Goal: Information Seeking & Learning: Learn about a topic

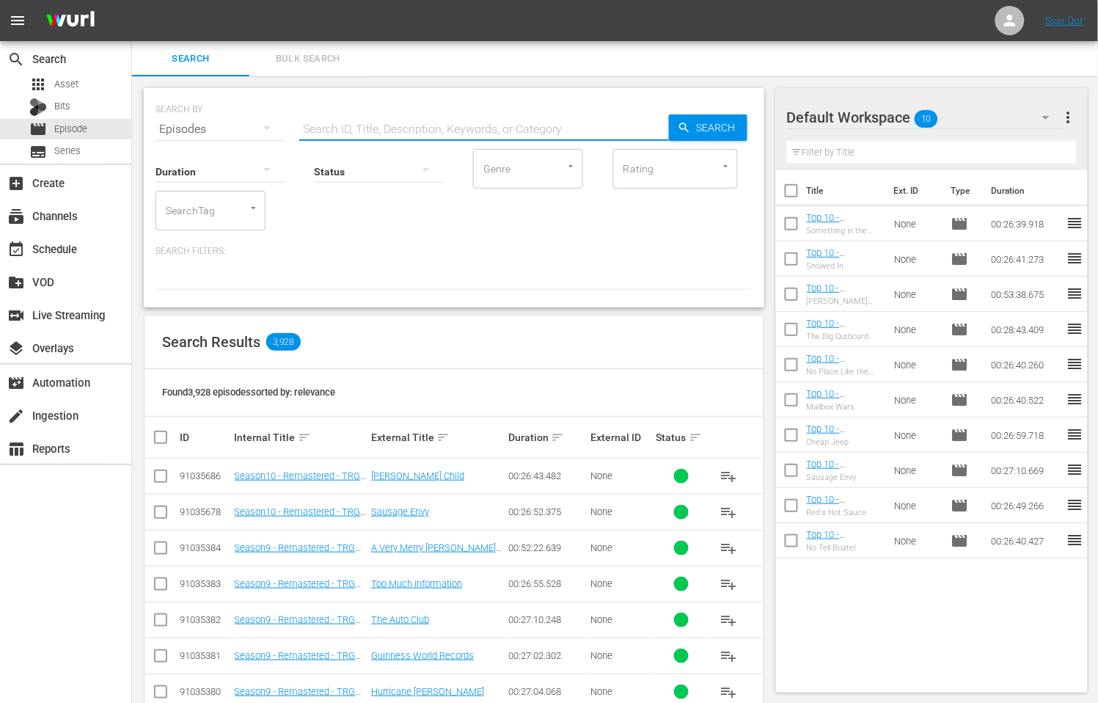
click at [437, 126] on input "text" at bounding box center [484, 128] width 370 height 35
type input "US Open"
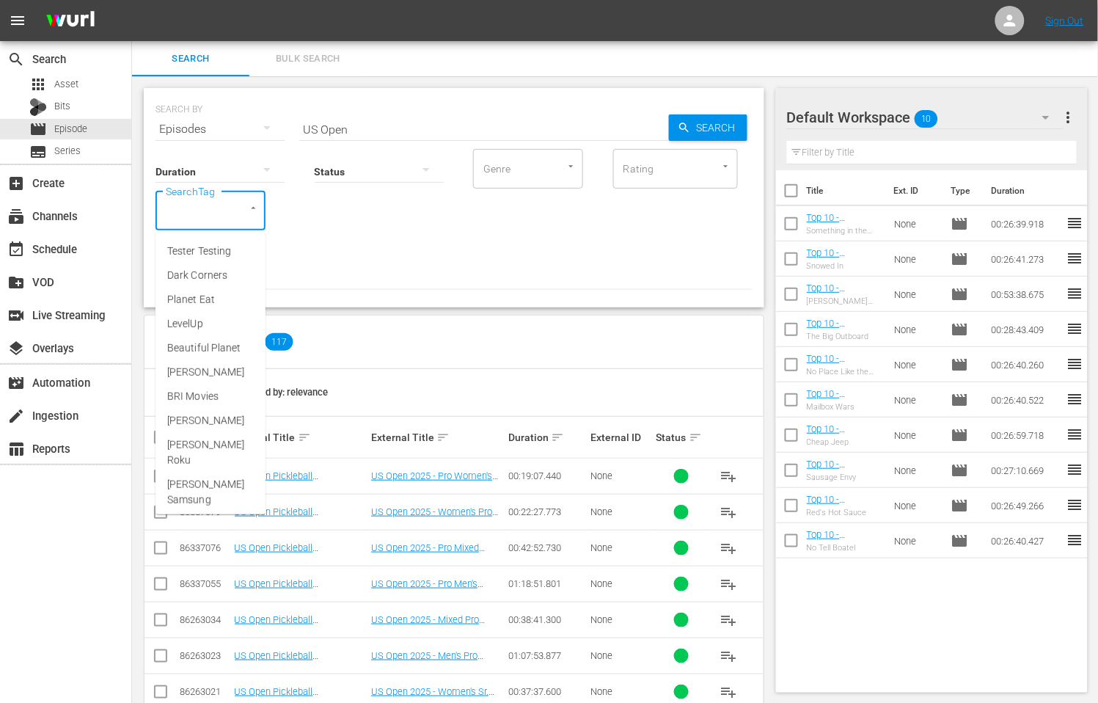
click at [188, 205] on input "SearchTag" at bounding box center [190, 210] width 56 height 26
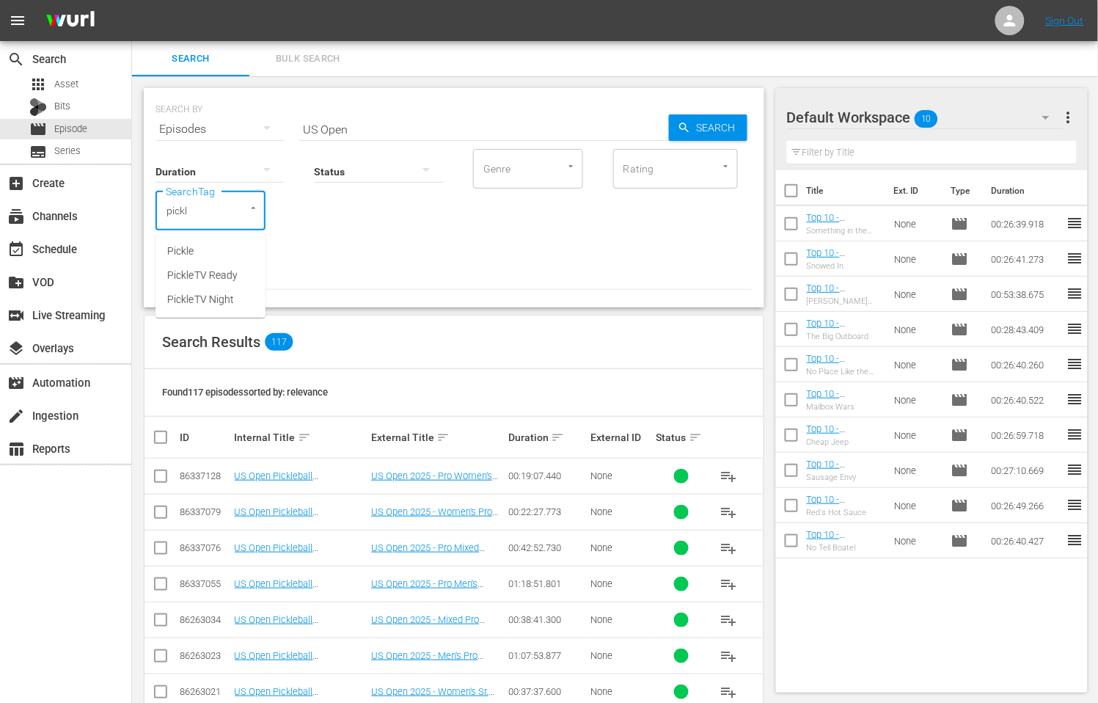
type input "pickle"
click at [195, 268] on li "PickleTV Ready" at bounding box center [210, 275] width 110 height 24
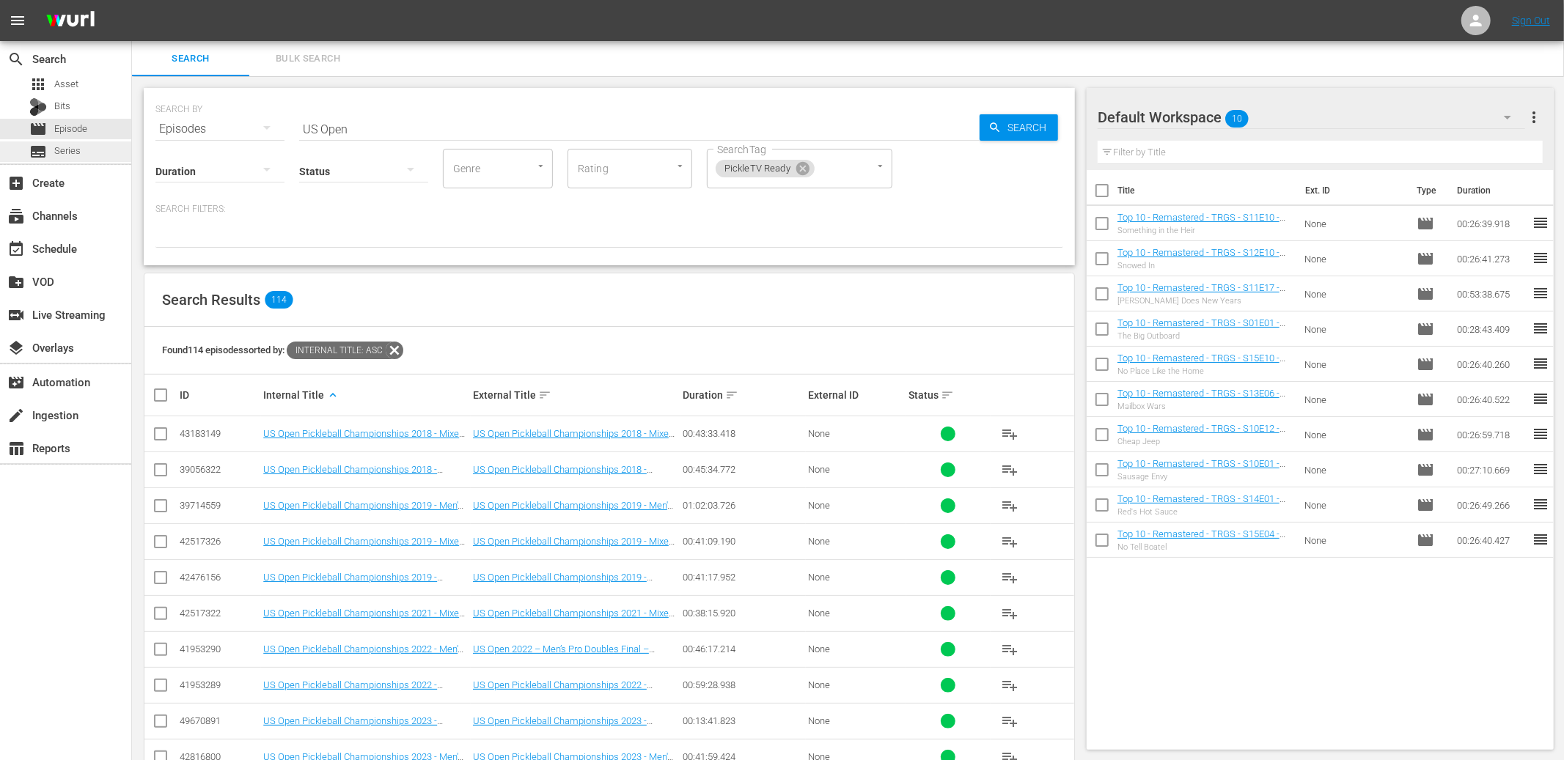
click at [70, 146] on span "Series" at bounding box center [67, 151] width 26 height 15
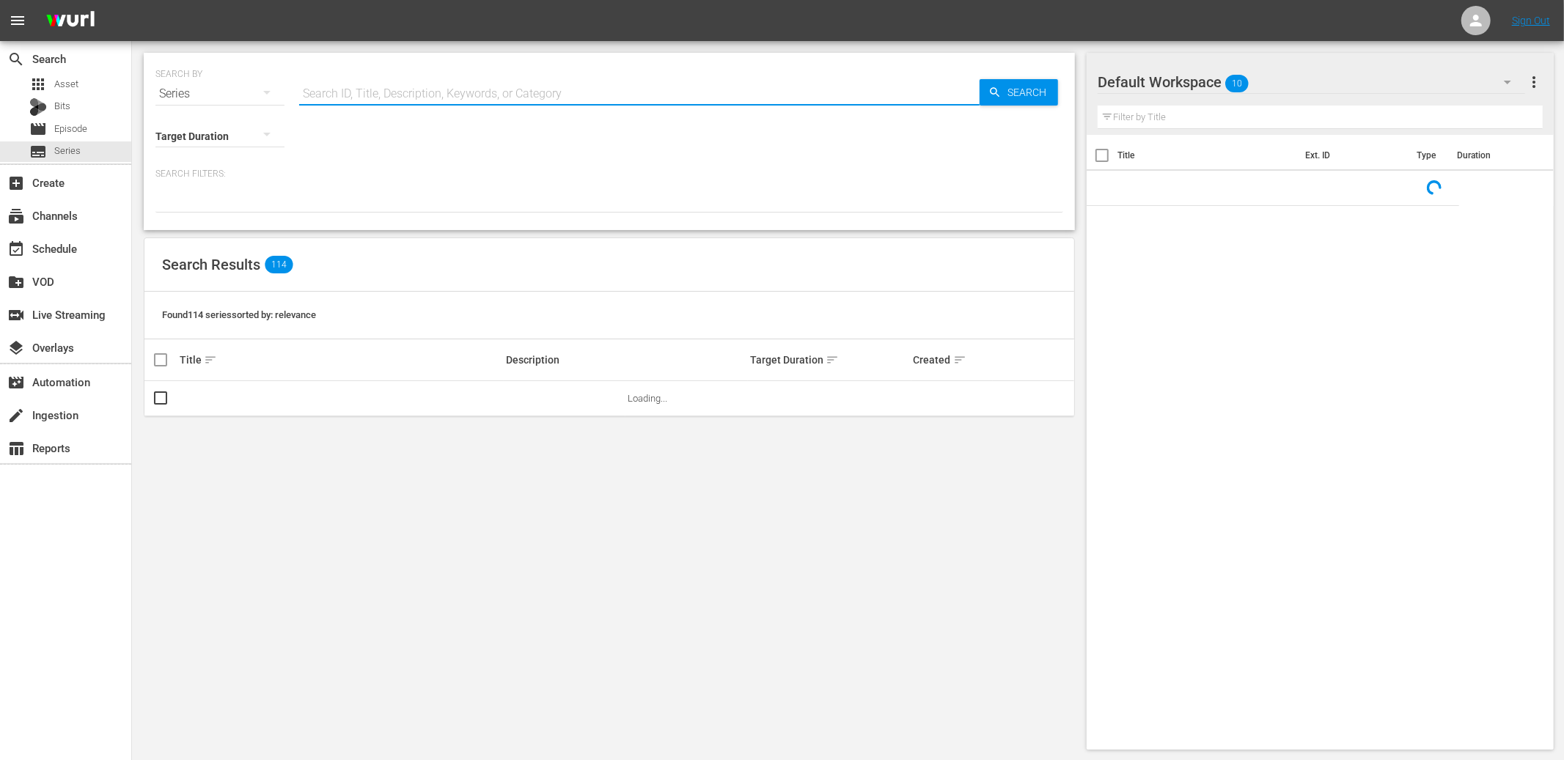
click at [446, 101] on input "text" at bounding box center [639, 93] width 681 height 35
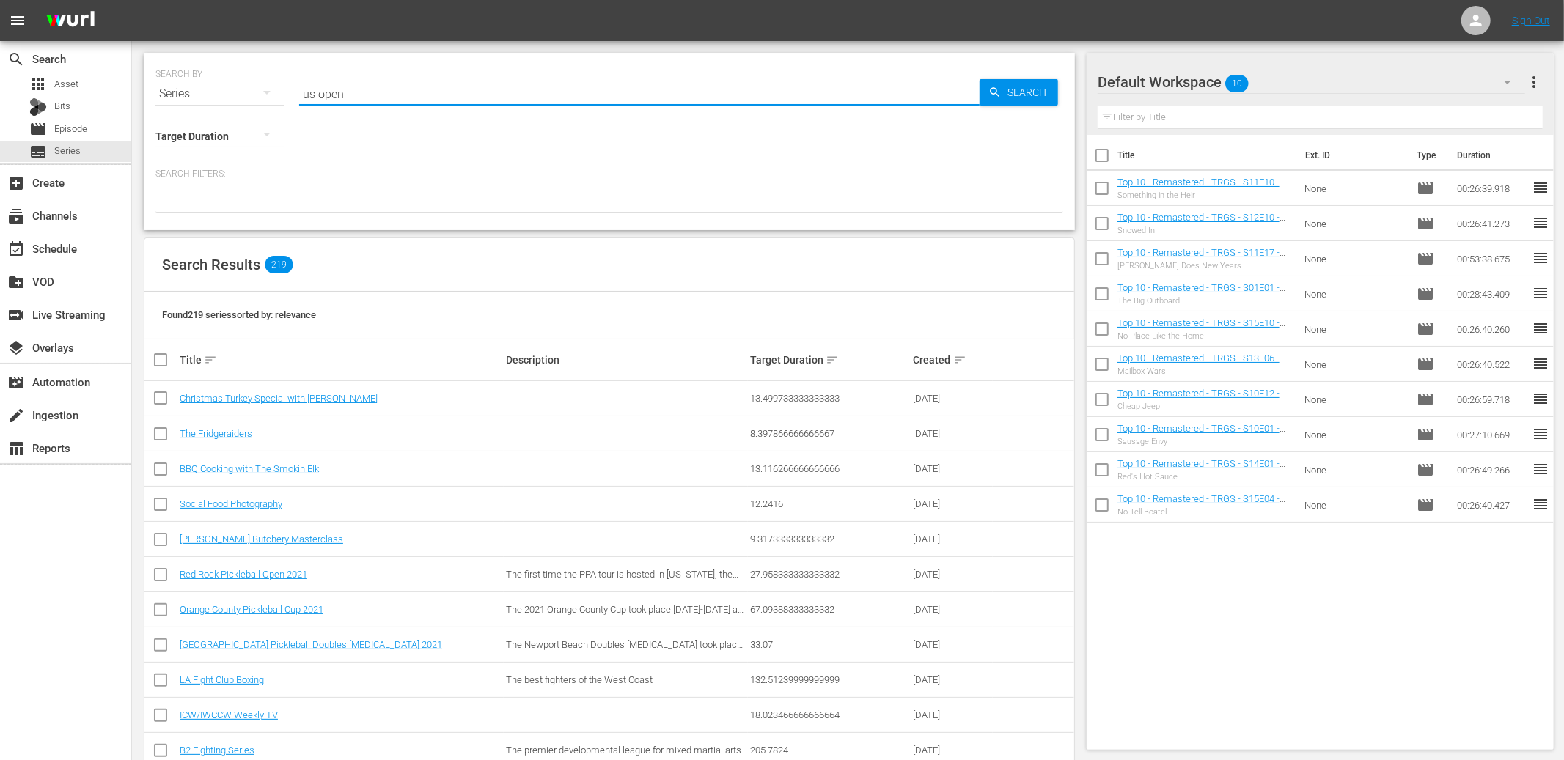
type input "us open"
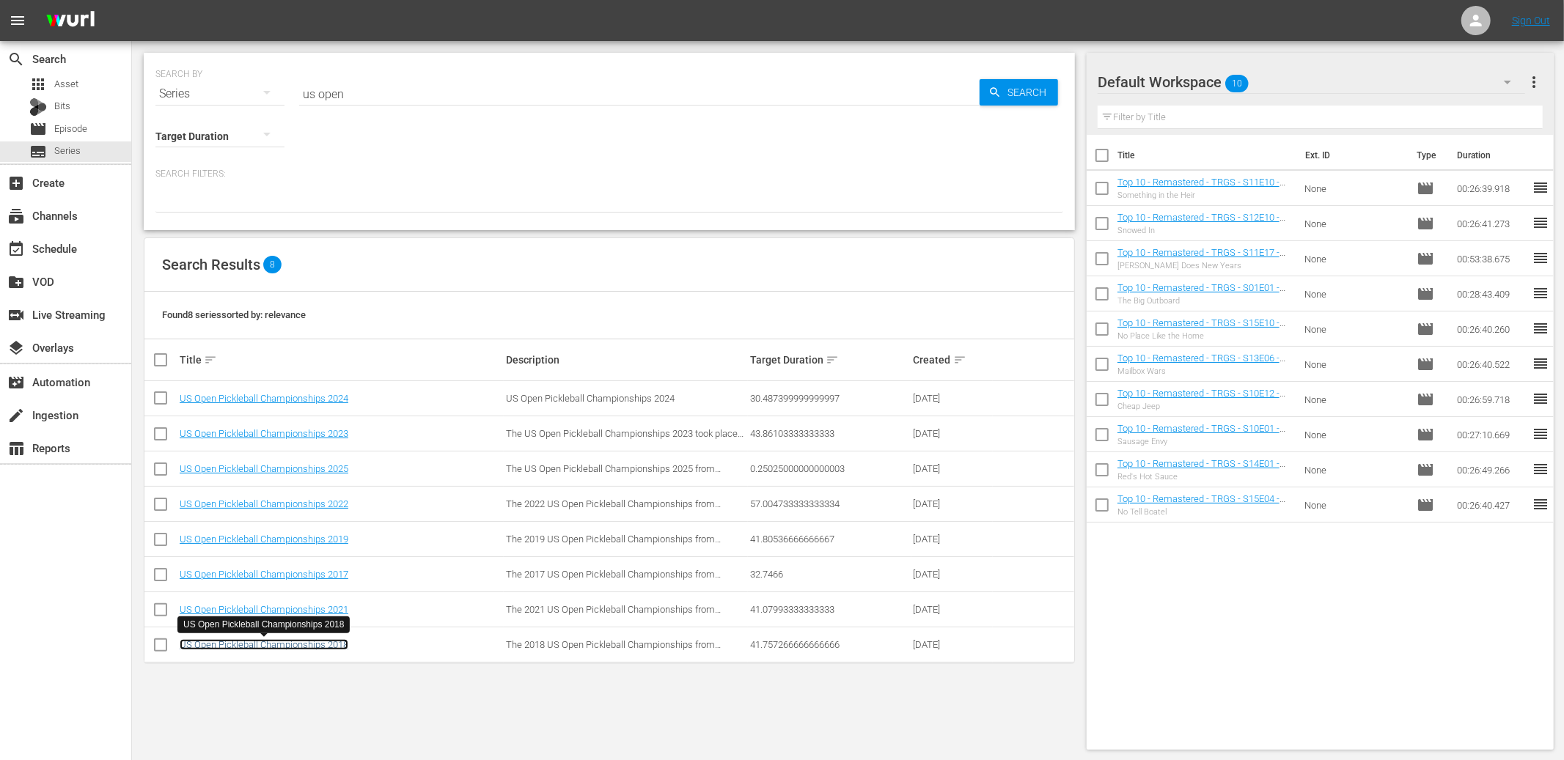
click at [298, 642] on link "US Open Pickleball Championships 2018" at bounding box center [264, 644] width 169 height 11
click at [313, 539] on link "US Open Pickleball Championships 2019" at bounding box center [264, 539] width 169 height 11
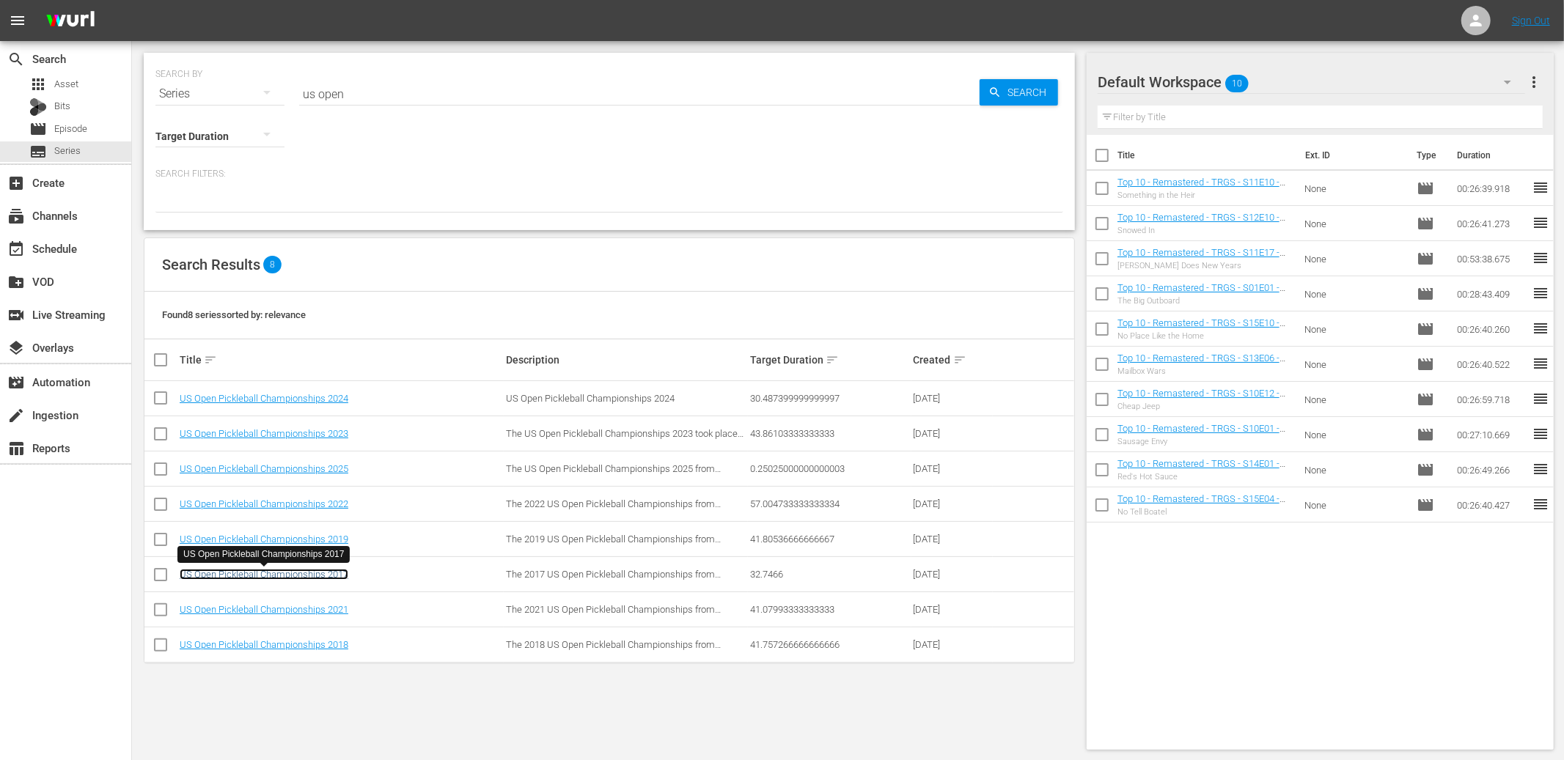
click at [327, 573] on link "US Open Pickleball Championships 2017" at bounding box center [264, 574] width 169 height 11
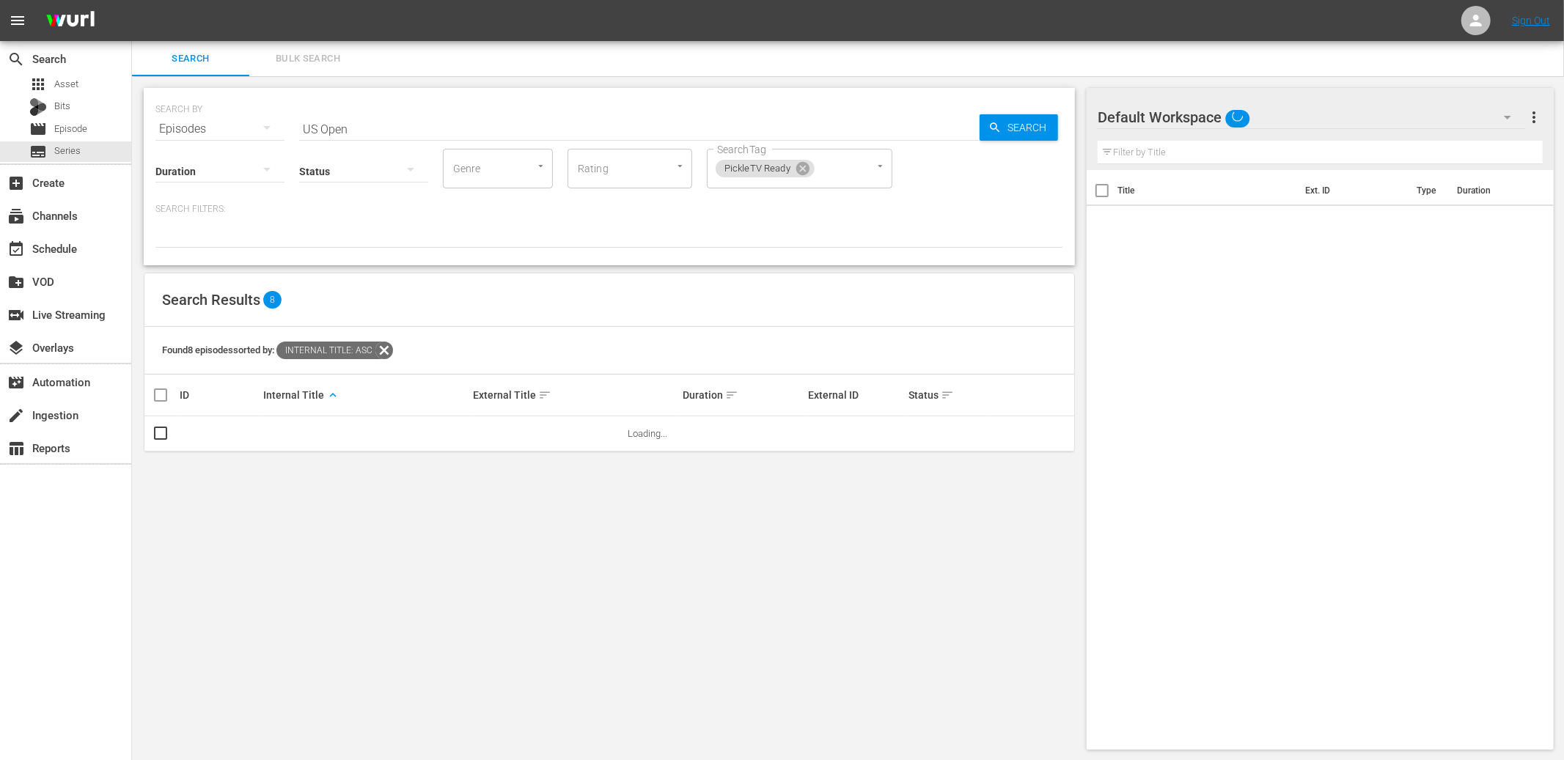
click at [425, 133] on input "US Open" at bounding box center [639, 128] width 681 height 35
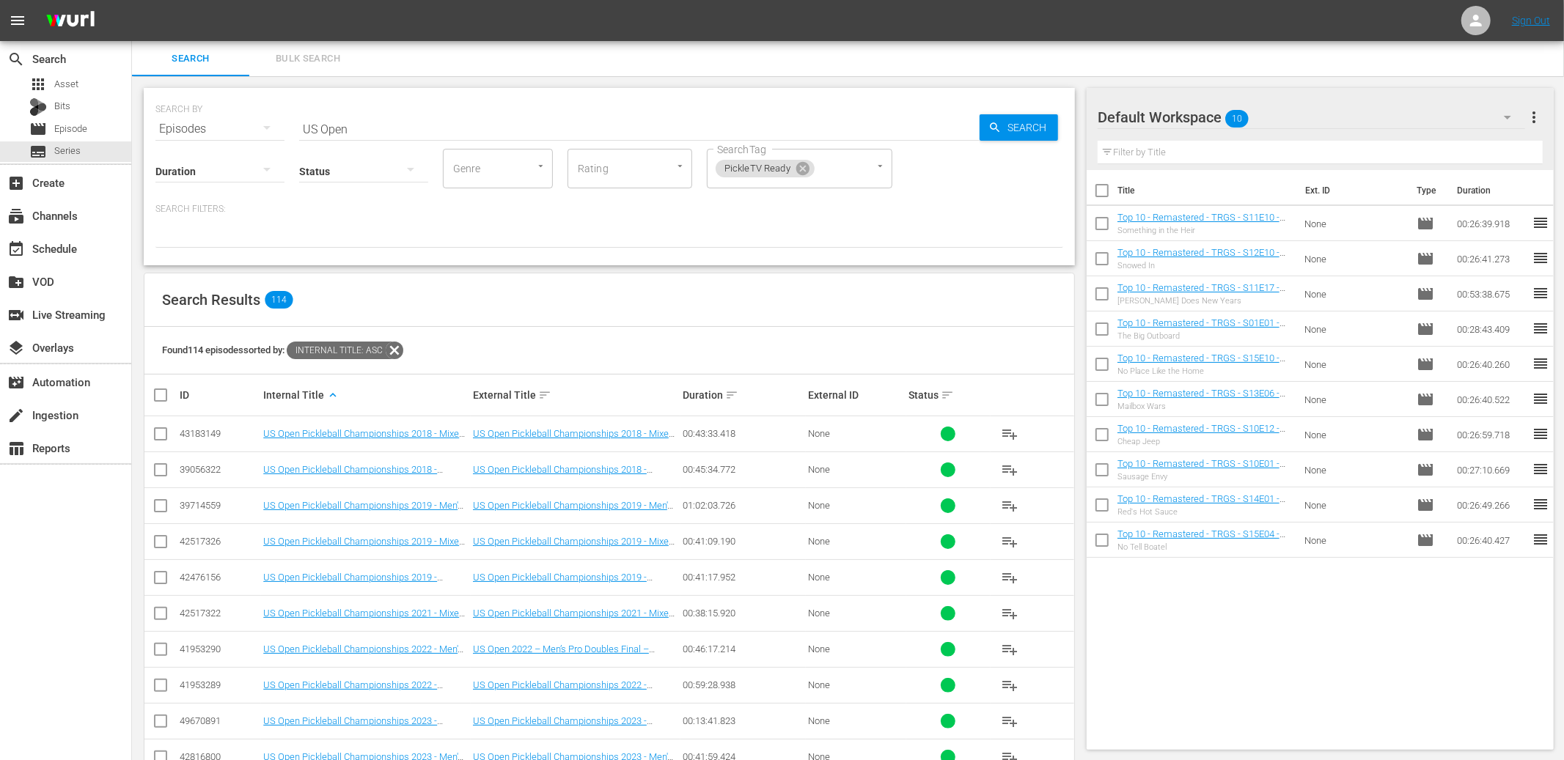
drag, startPoint x: 177, startPoint y: 392, endPoint x: 341, endPoint y: 389, distance: 164.3
click at [346, 389] on tr "ID Internal Title keyboard_arrow_up External Title sort Duration sort External …" at bounding box center [609, 395] width 930 height 41
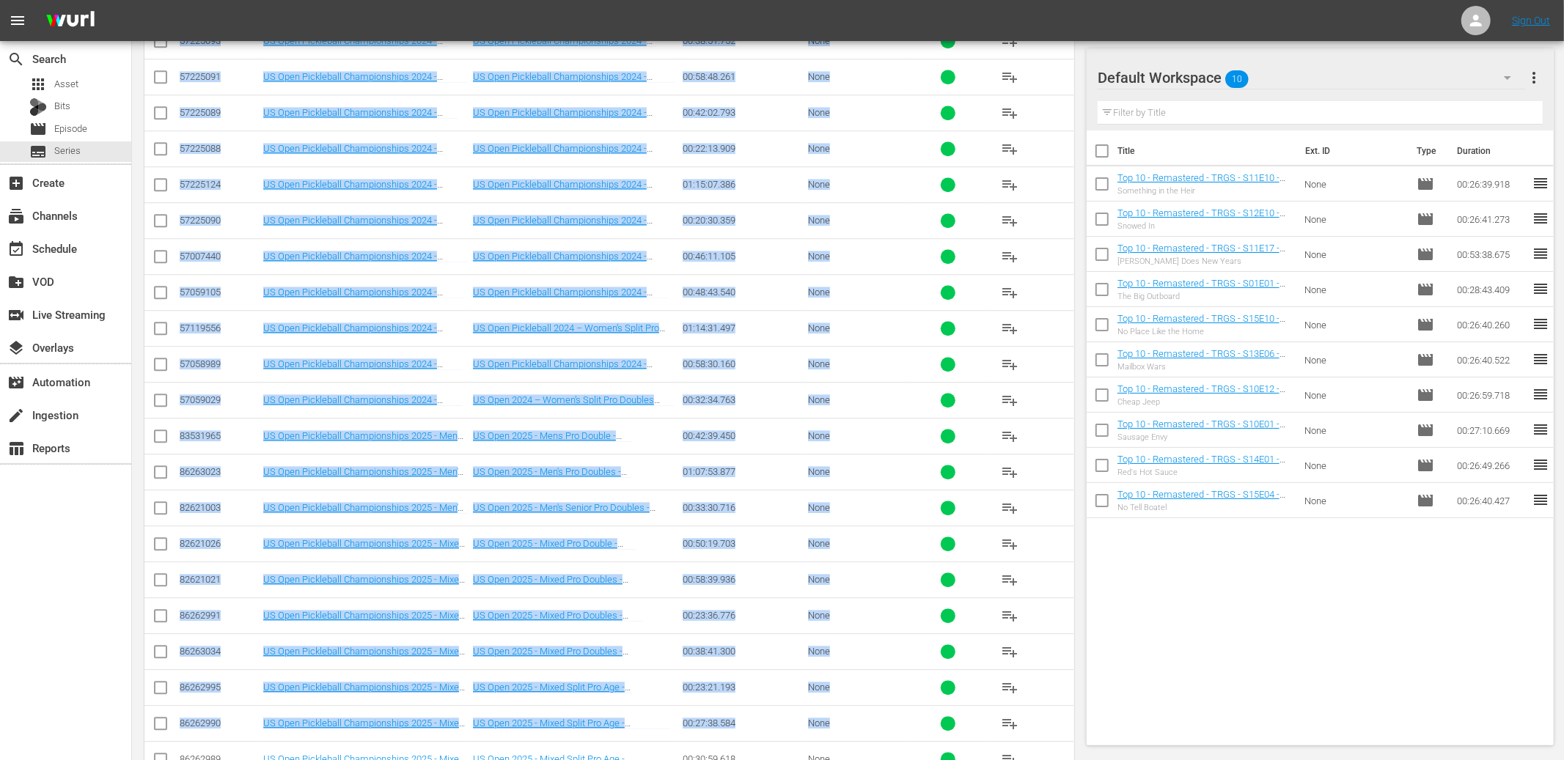
scroll to position [3787, 0]
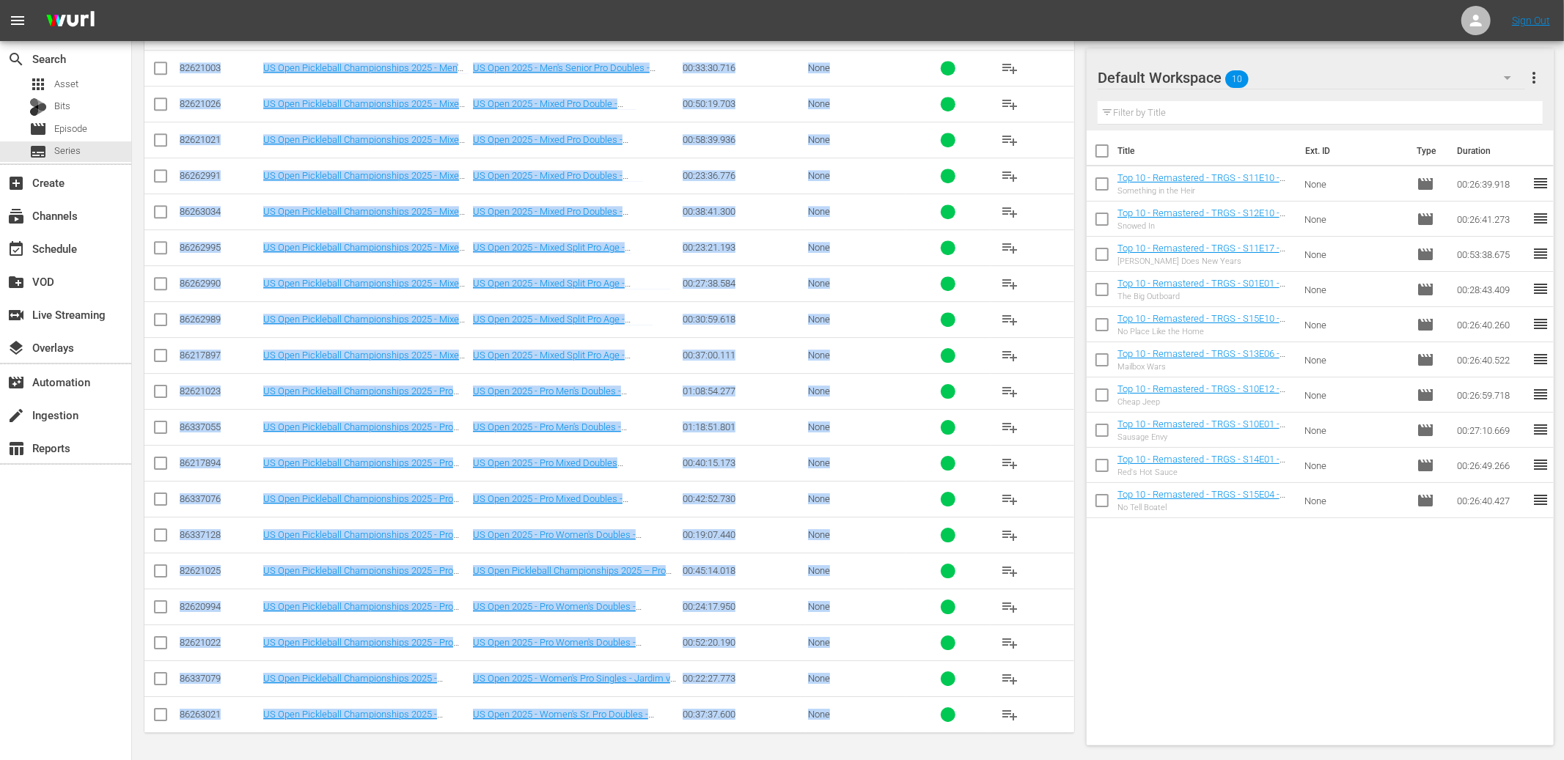
drag, startPoint x: 270, startPoint y: 397, endPoint x: 868, endPoint y: 714, distance: 676.8
copy div "Internal Title keyboard_arrow_up External Title sort Duration sort External ID …"
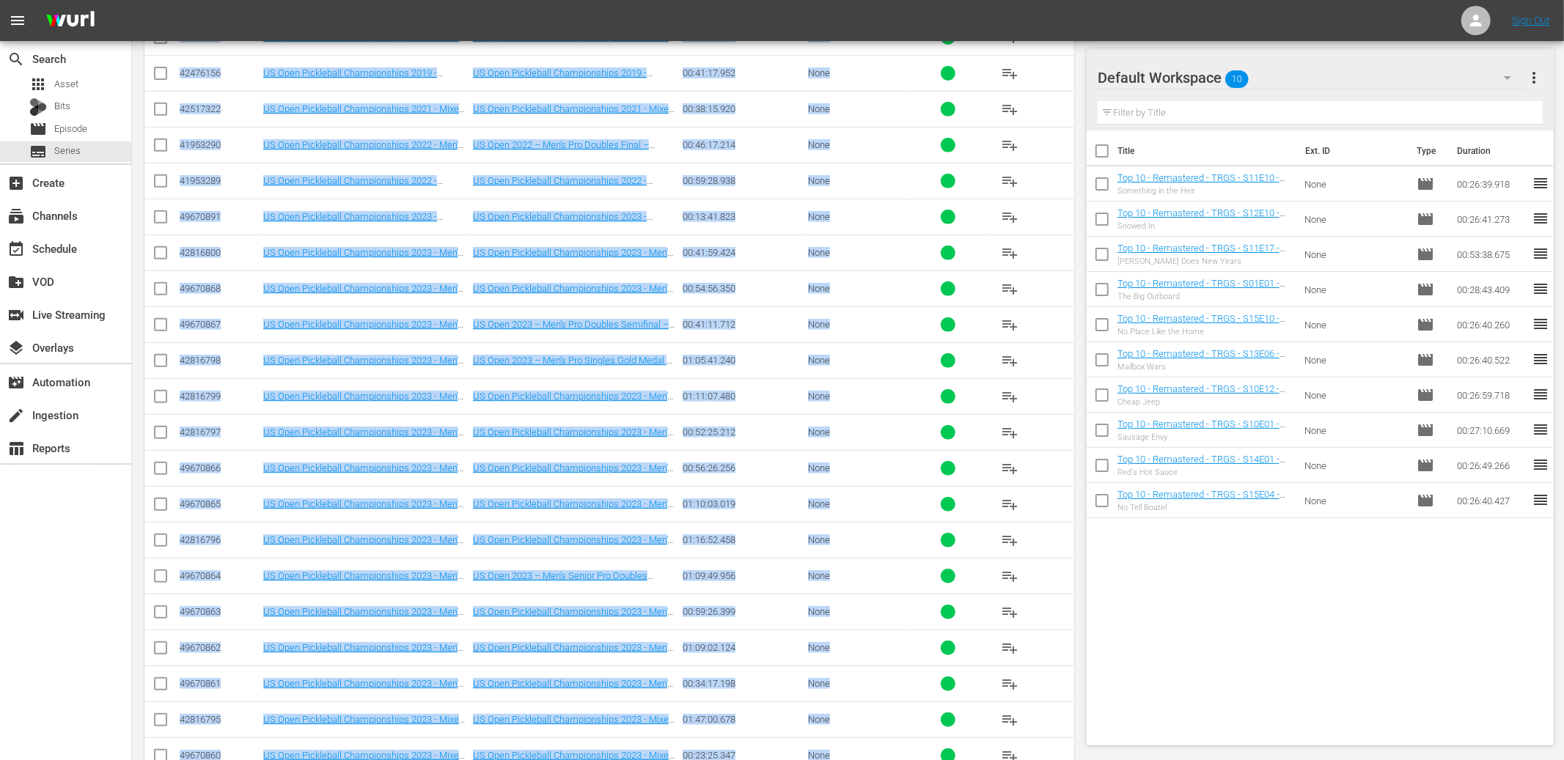
scroll to position [0, 0]
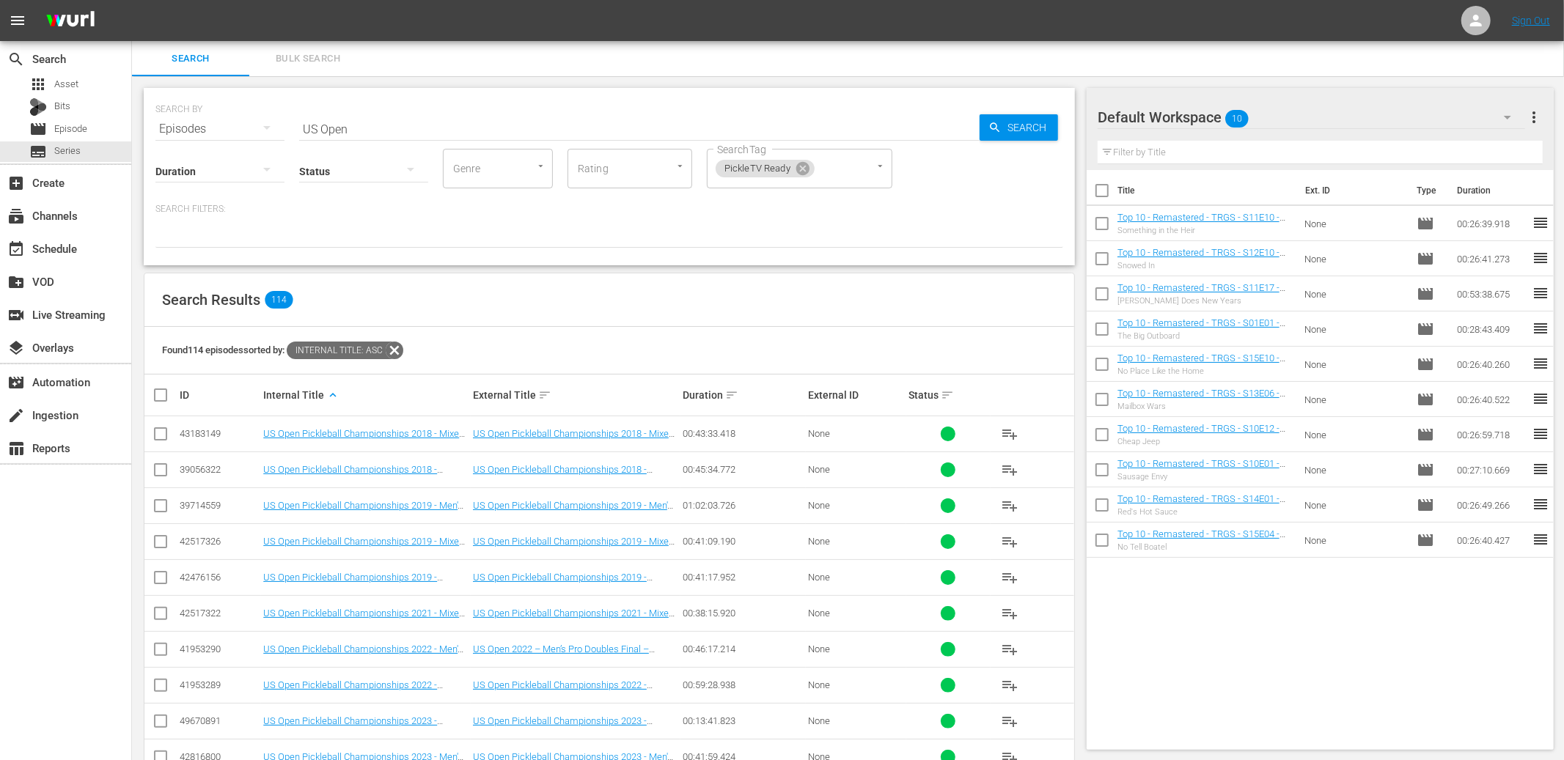
click at [876, 318] on div "Search Results 114" at bounding box center [609, 301] width 930 height 54
